Goal: Information Seeking & Learning: Learn about a topic

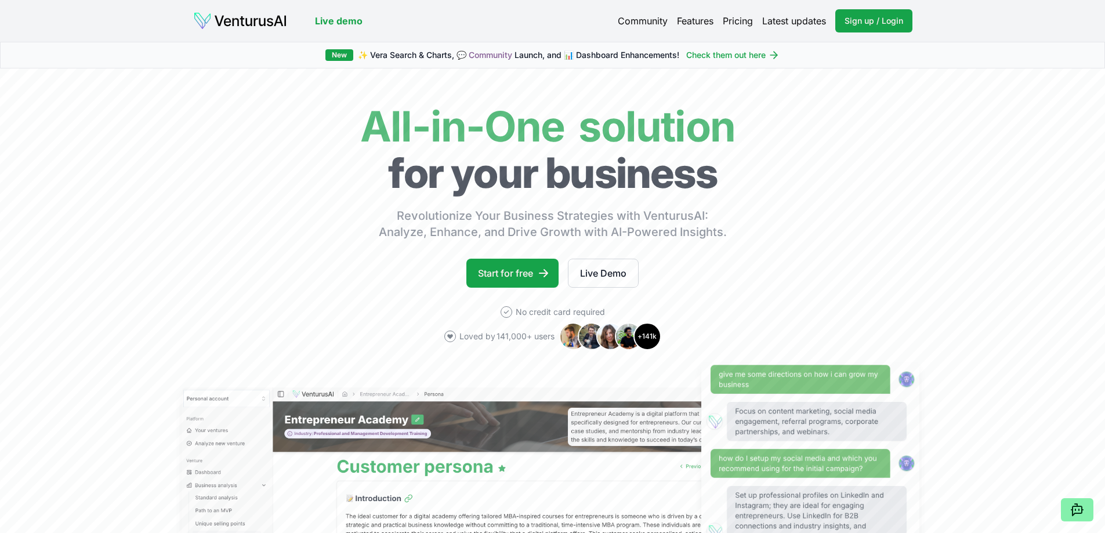
click at [345, 16] on link "Live demo" at bounding box center [339, 21] width 48 height 14
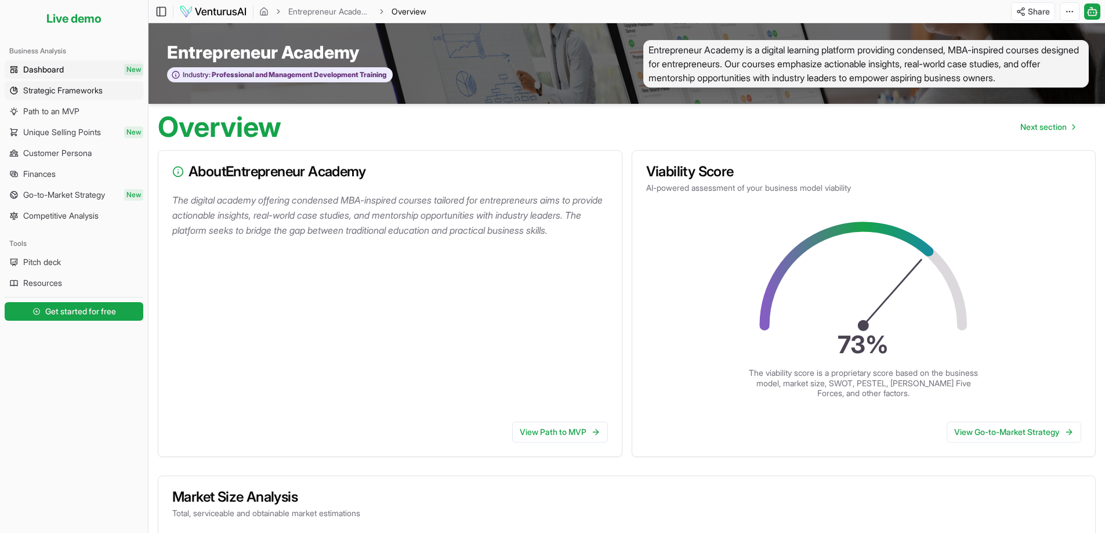
click at [81, 93] on span "Strategic Frameworks" at bounding box center [62, 91] width 79 height 12
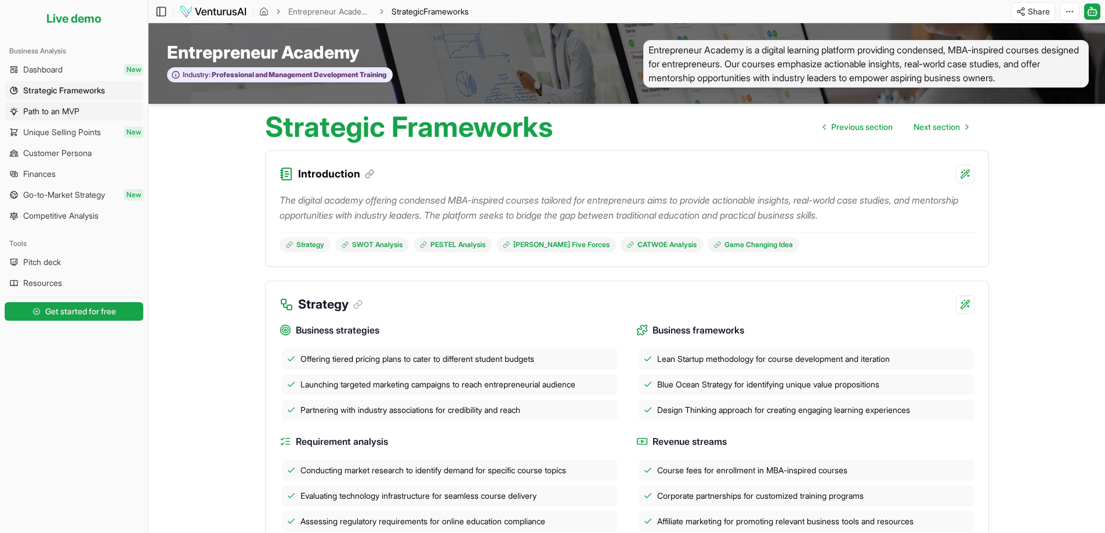
click at [73, 111] on span "Path to an MVP" at bounding box center [51, 112] width 56 height 12
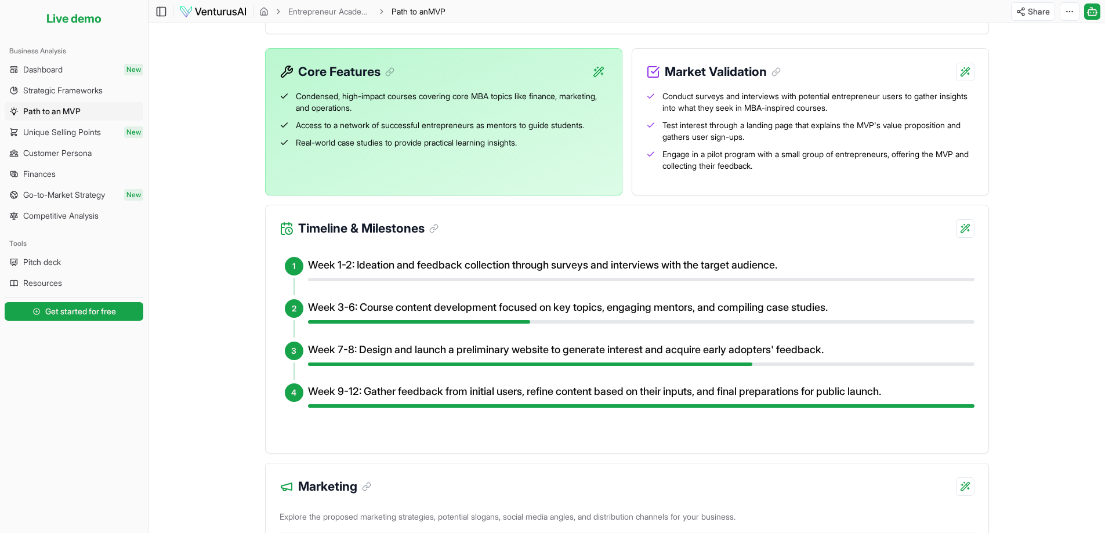
scroll to position [290, 0]
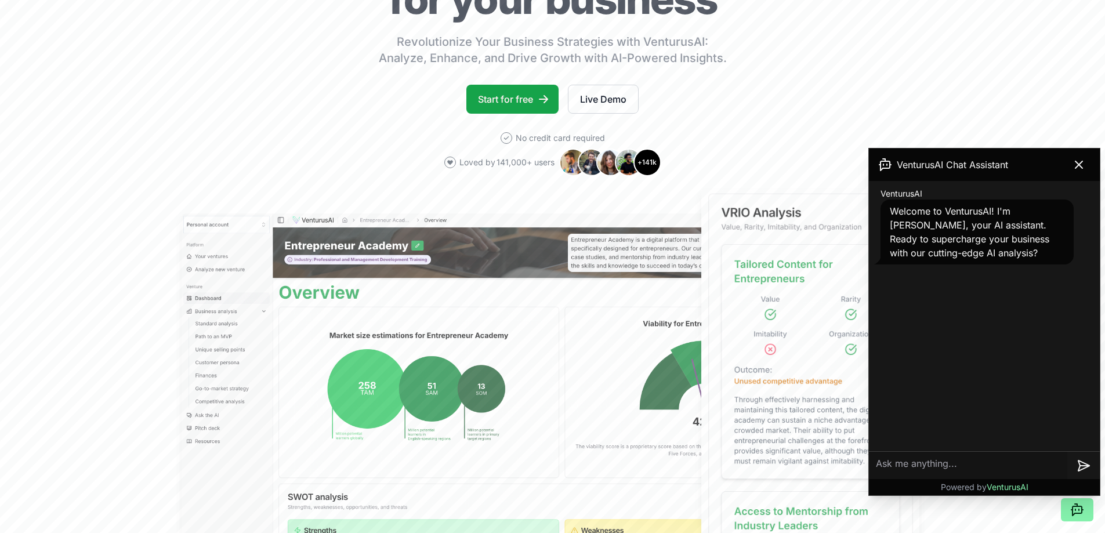
scroll to position [232, 0]
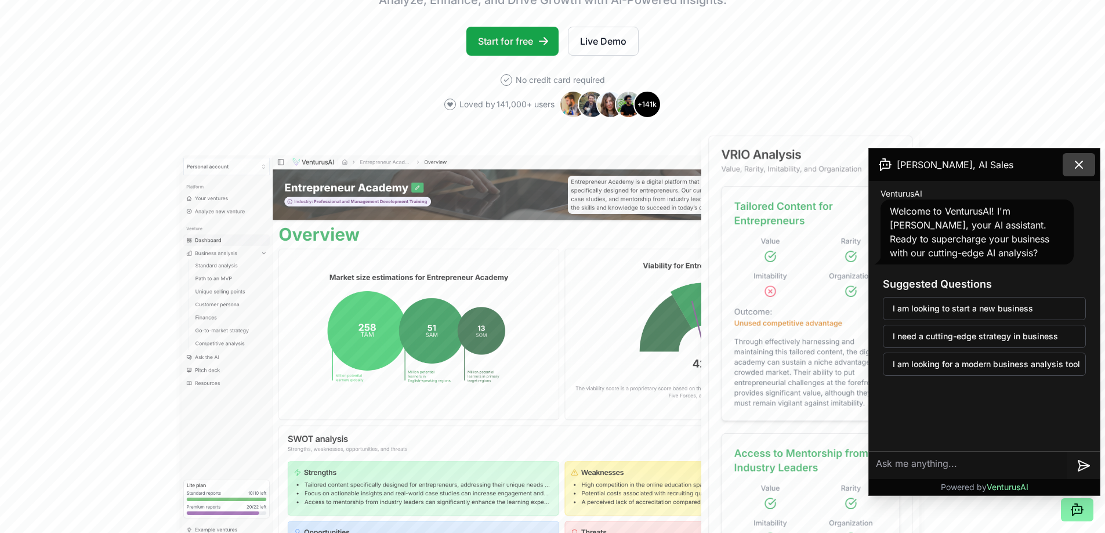
click at [1077, 165] on icon at bounding box center [1079, 165] width 14 height 14
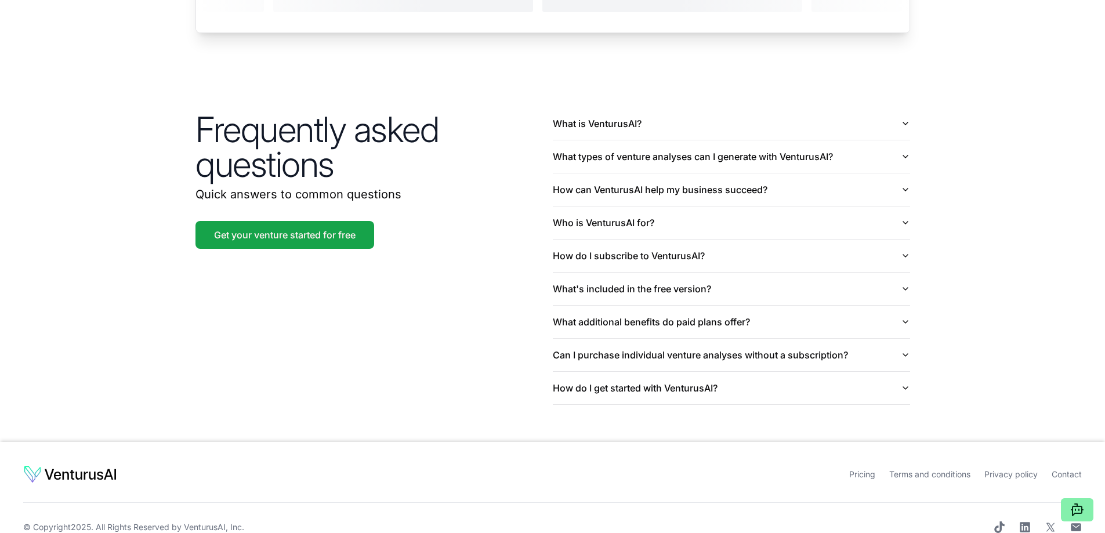
scroll to position [2703, 0]
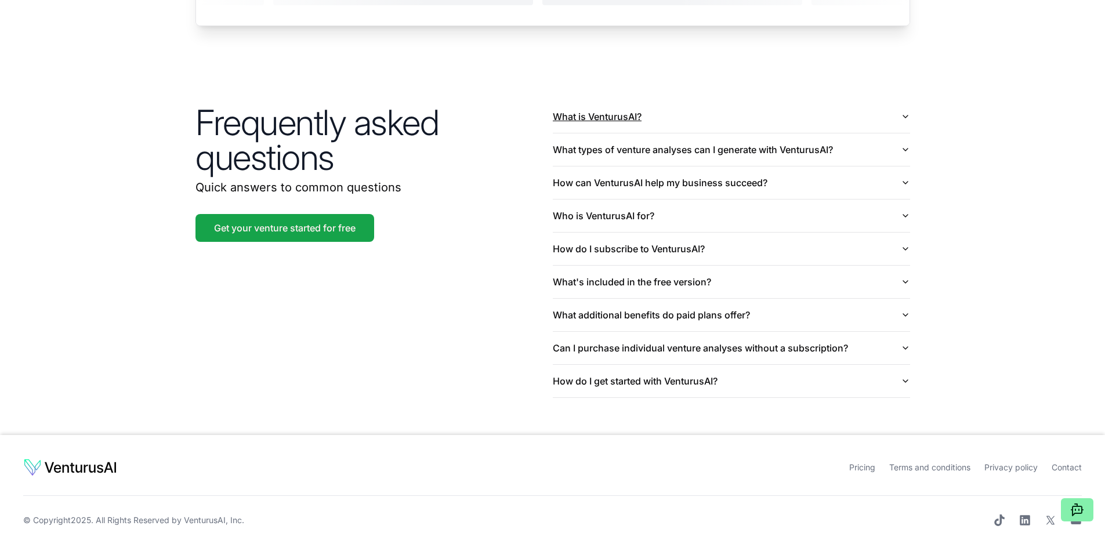
click at [899, 100] on button "What is VenturusAI?" at bounding box center [731, 116] width 357 height 32
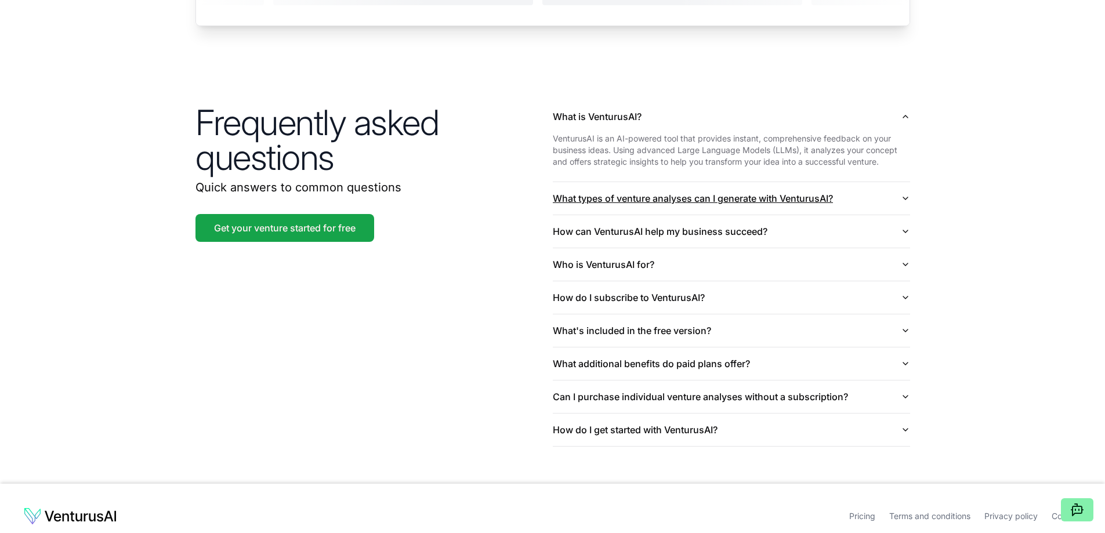
click at [811, 183] on button "What types of venture analyses can I generate with VenturusAI?" at bounding box center [731, 198] width 357 height 32
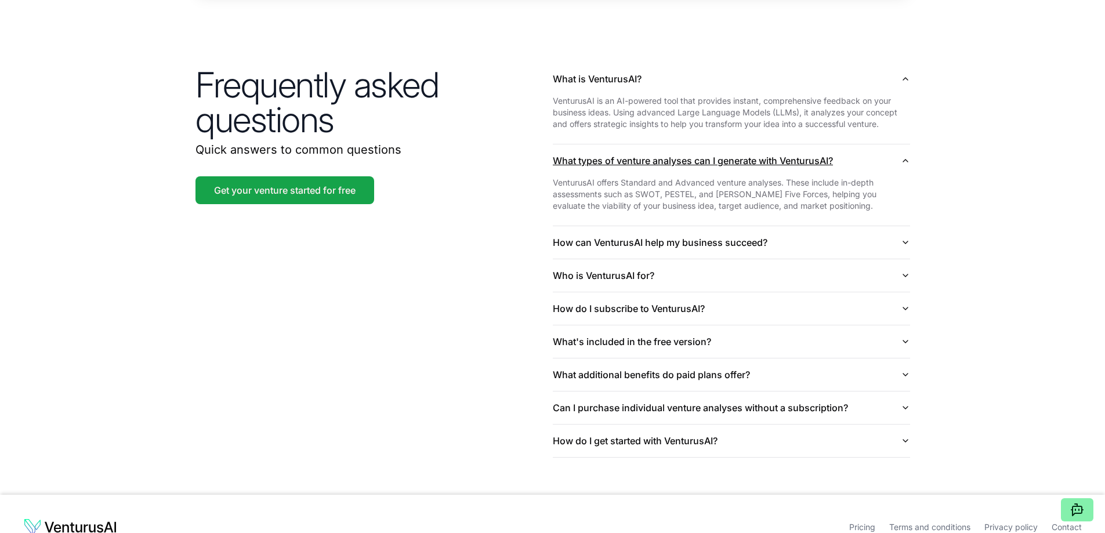
scroll to position [2761, 0]
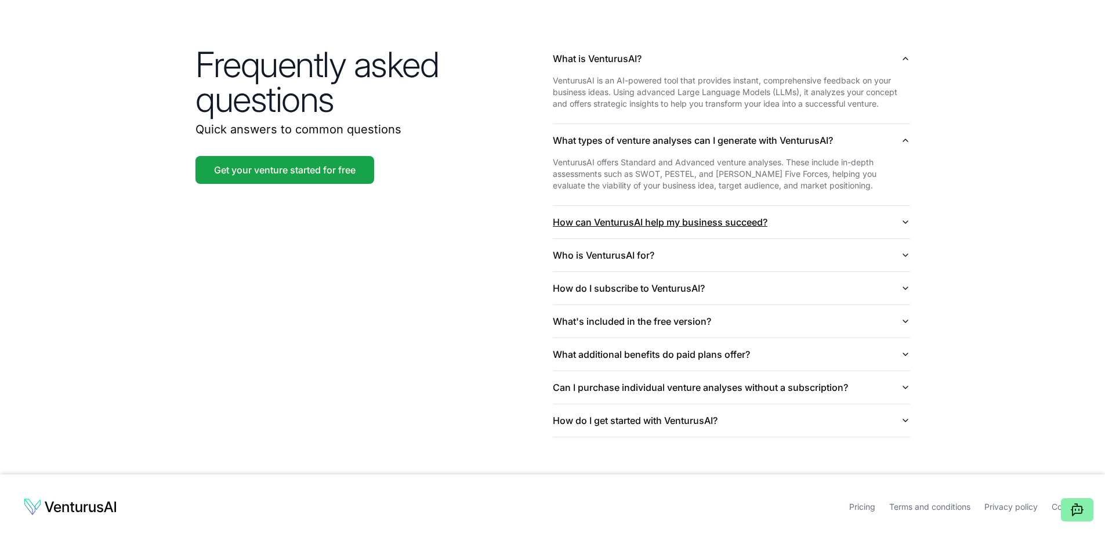
click at [807, 206] on button "How can VenturusAI help my business succeed?" at bounding box center [731, 222] width 357 height 32
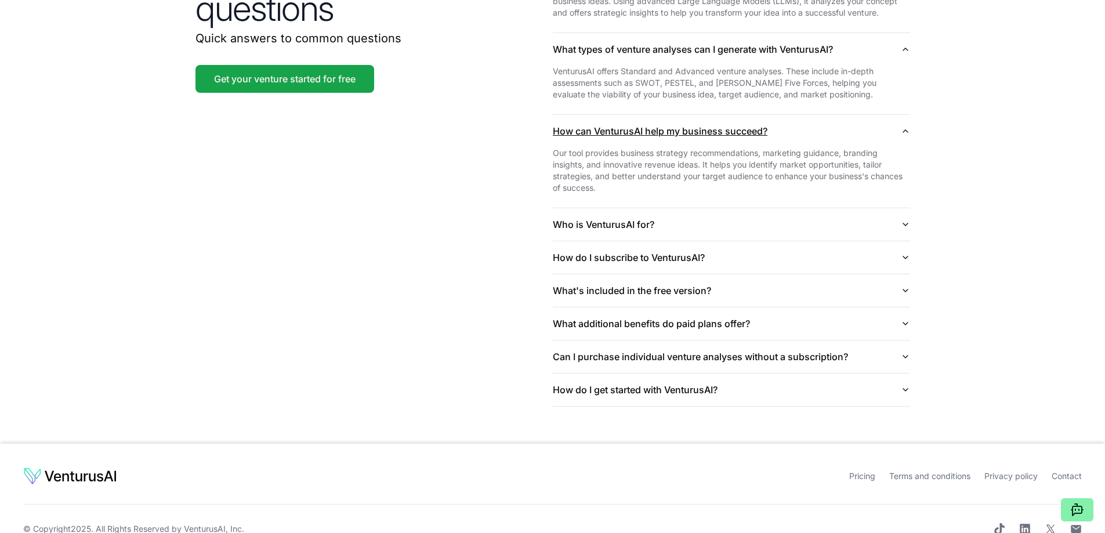
scroll to position [2861, 0]
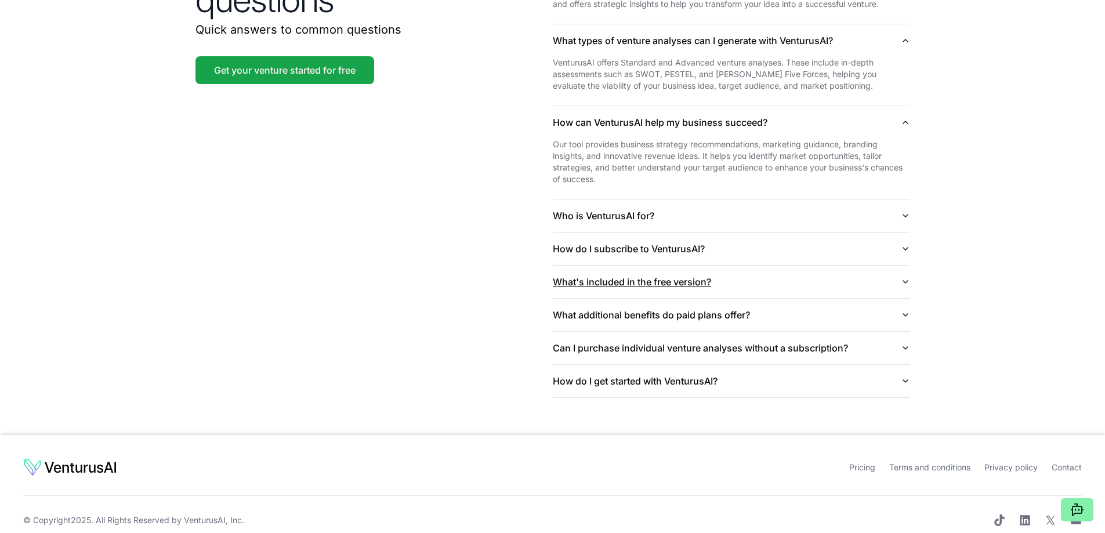
click at [788, 266] on button "What's included in the free version?" at bounding box center [731, 282] width 357 height 32
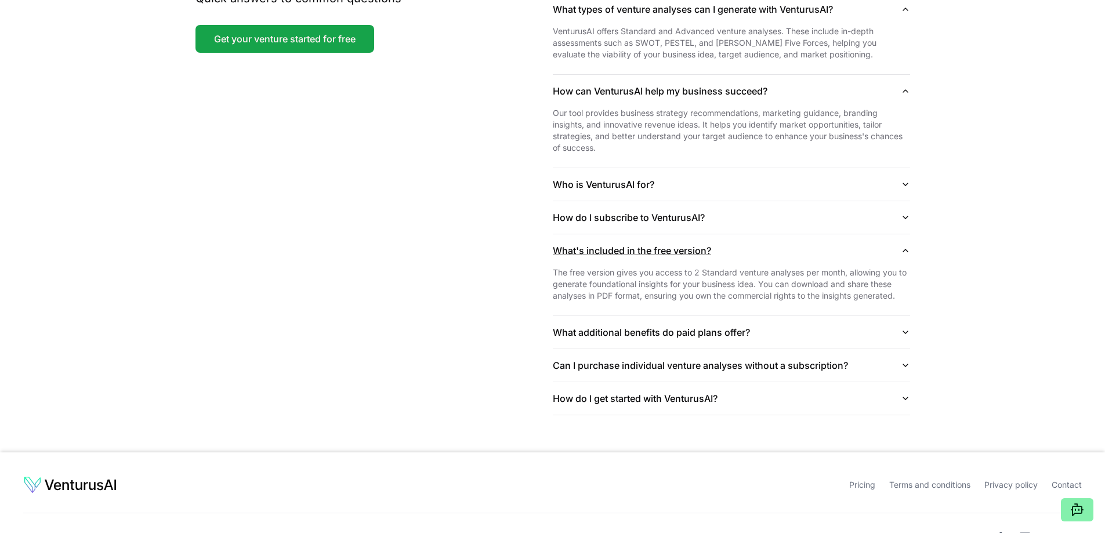
scroll to position [2910, 0]
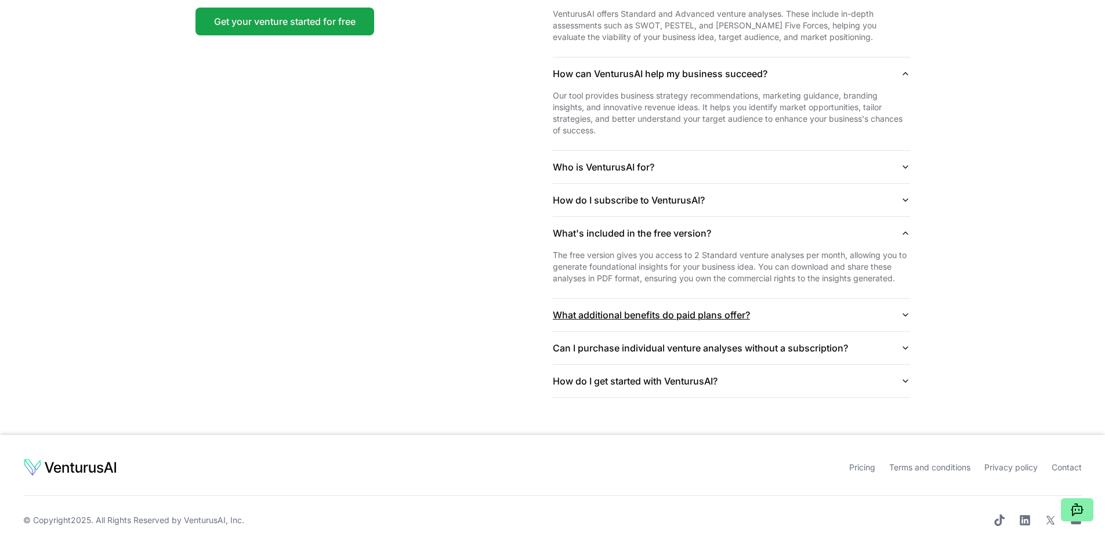
click at [769, 299] on button "What additional benefits do paid plans offer?" at bounding box center [731, 315] width 357 height 32
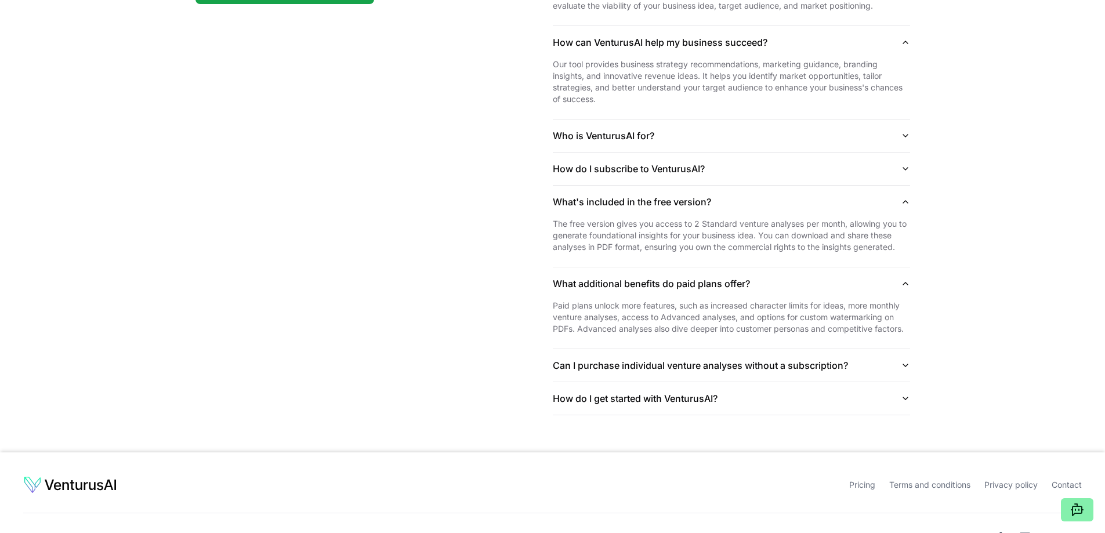
scroll to position [2958, 0]
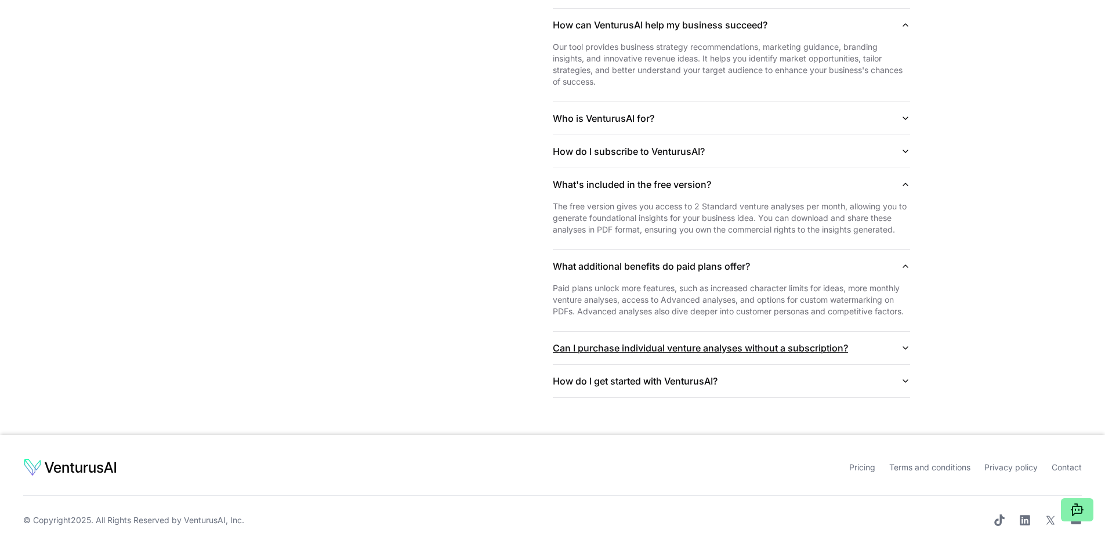
click at [741, 332] on button "Can I purchase individual venture analyses without a subscription?" at bounding box center [731, 348] width 357 height 32
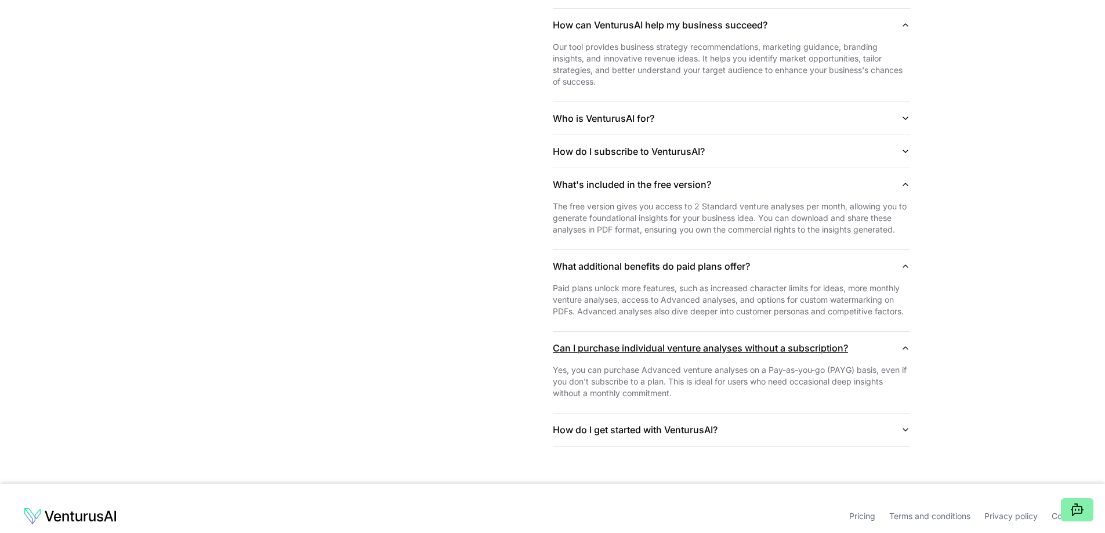
scroll to position [3007, 0]
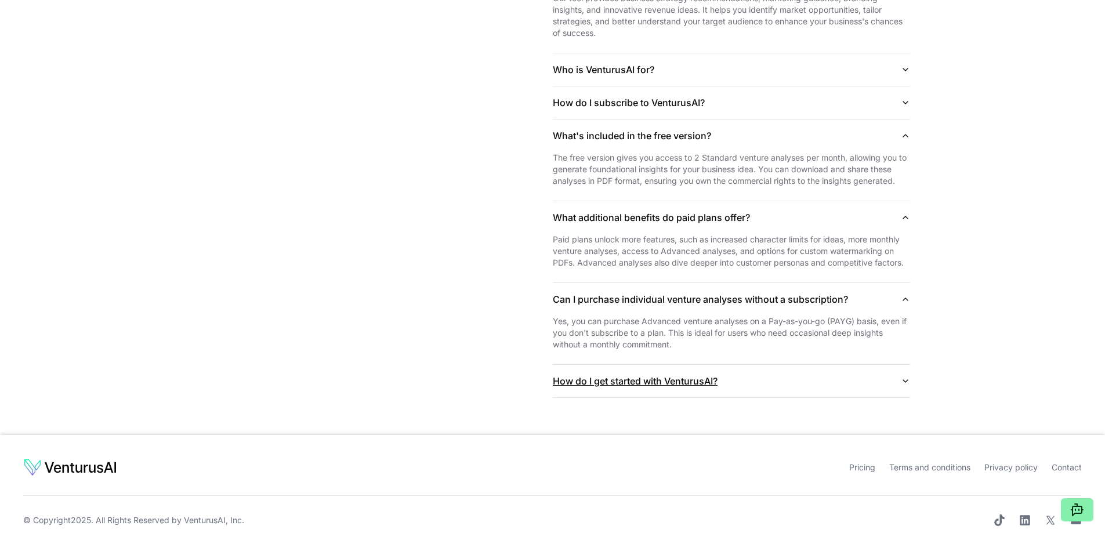
click at [749, 365] on button "How do I get started with VenturusAI?" at bounding box center [731, 381] width 357 height 32
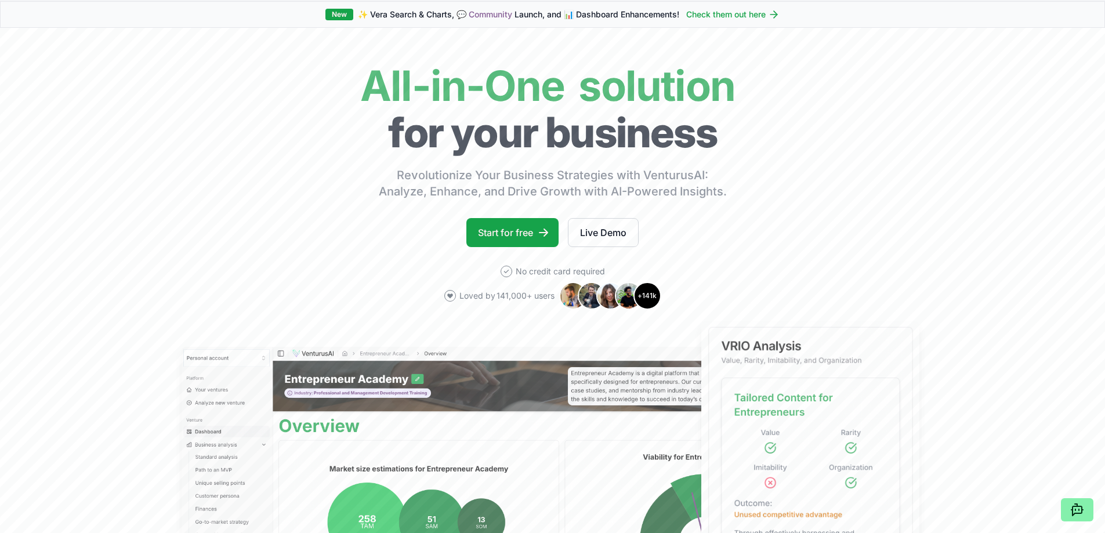
scroll to position [0, 0]
